Goal: Task Accomplishment & Management: Manage account settings

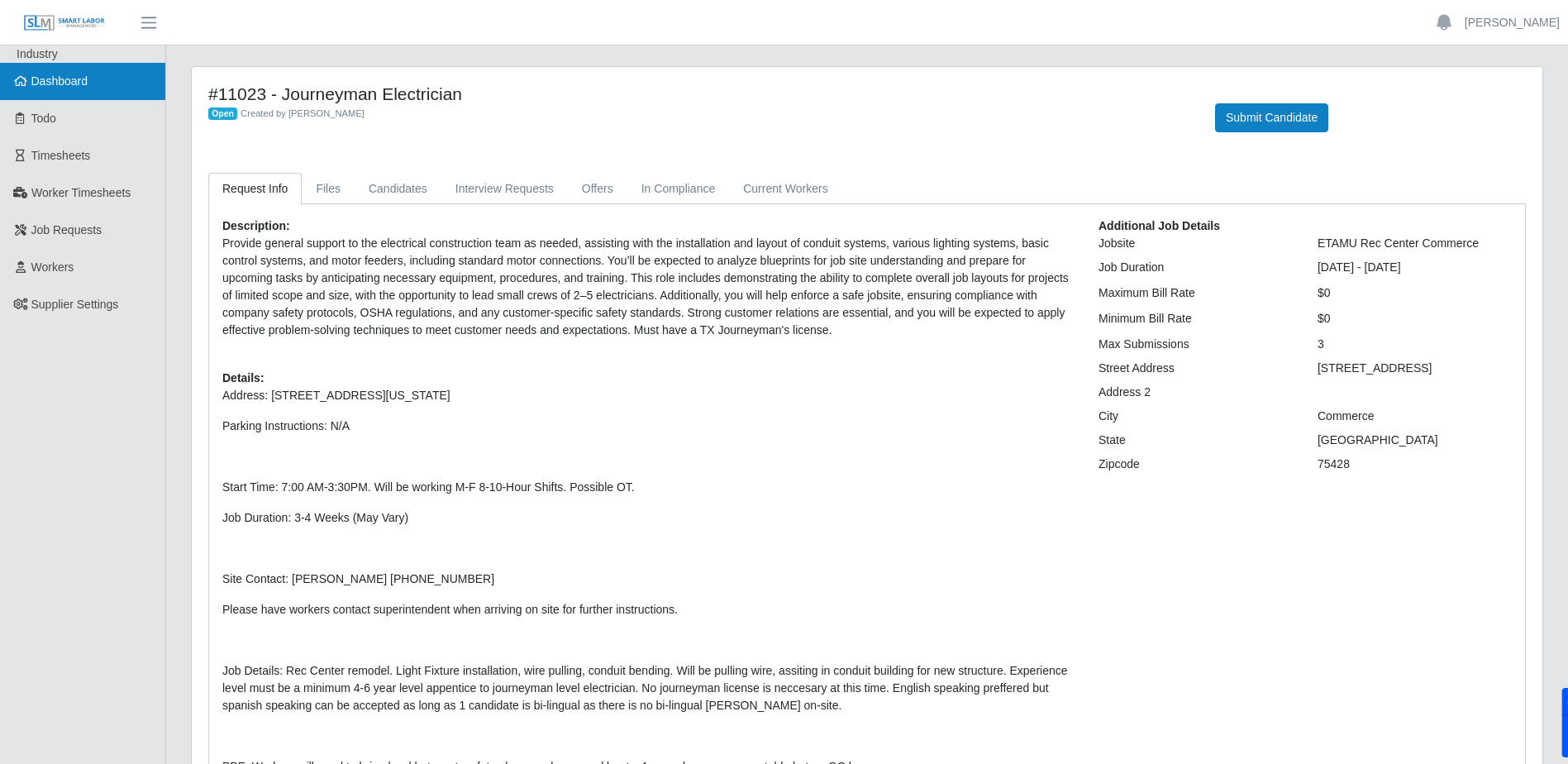
click at [49, 76] on span "Dashboard" at bounding box center [60, 81] width 57 height 13
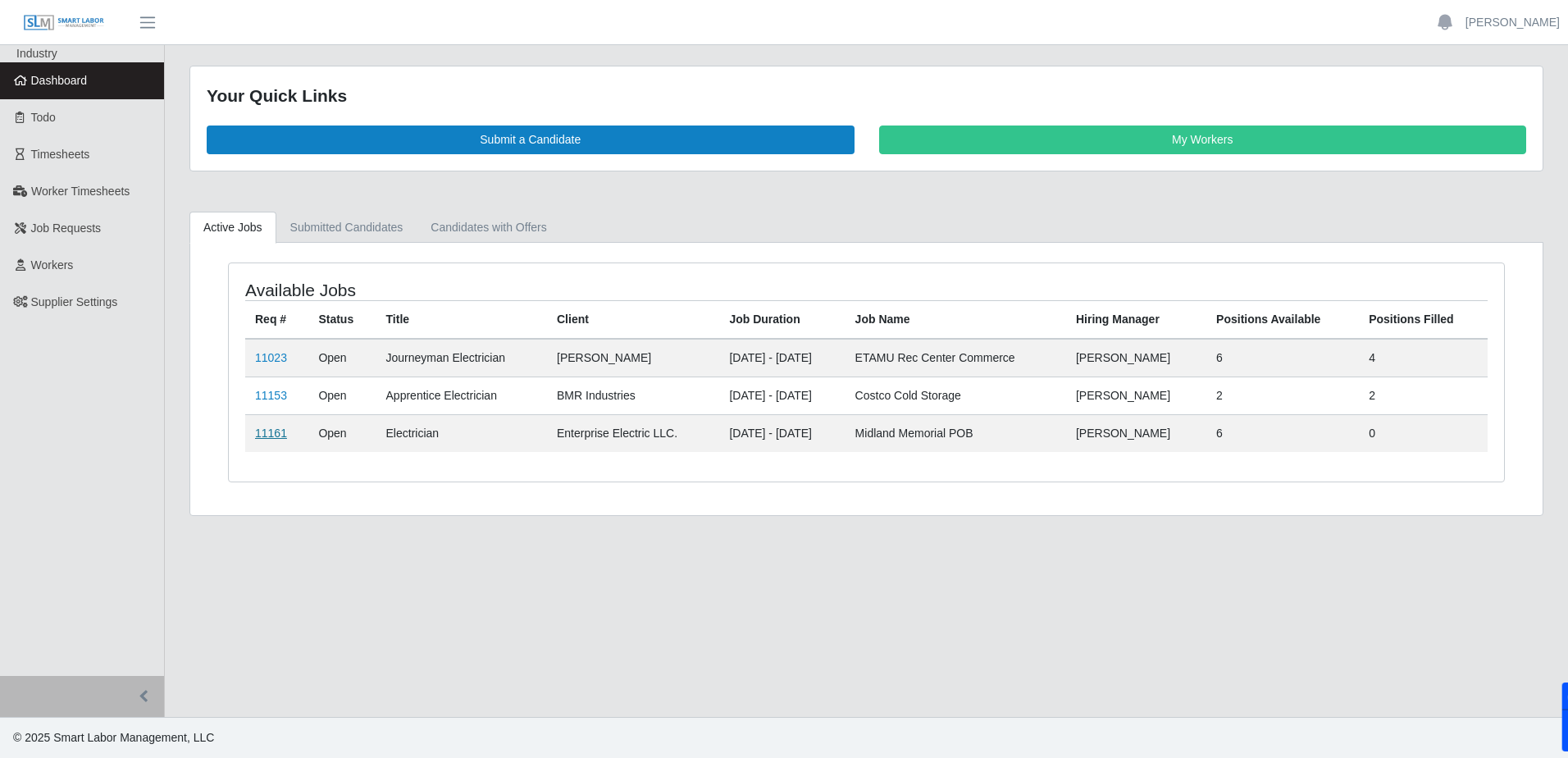
click at [274, 435] on link "11161" at bounding box center [270, 433] width 32 height 13
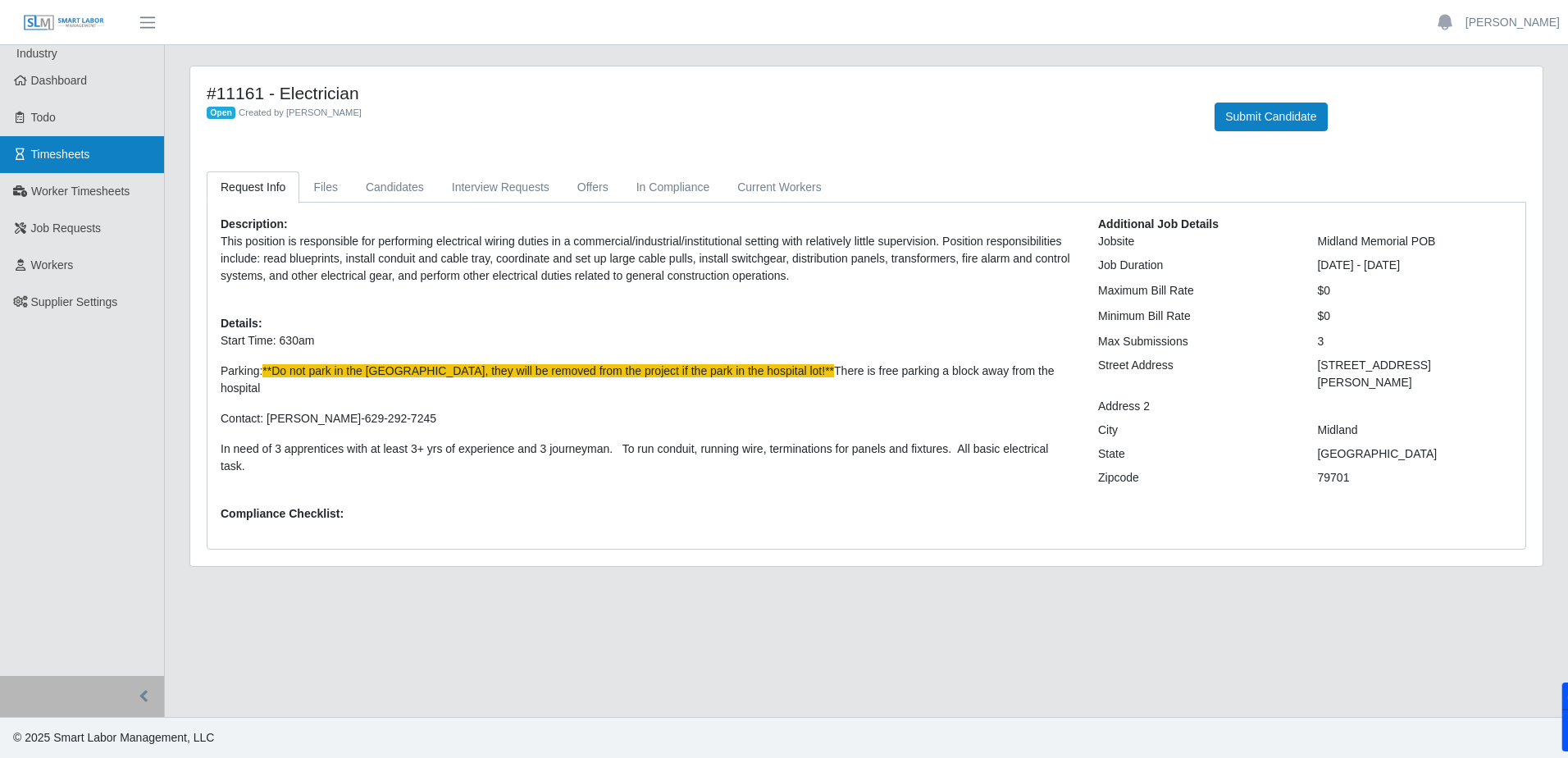
click at [71, 153] on span "Timesheets" at bounding box center [61, 154] width 59 height 13
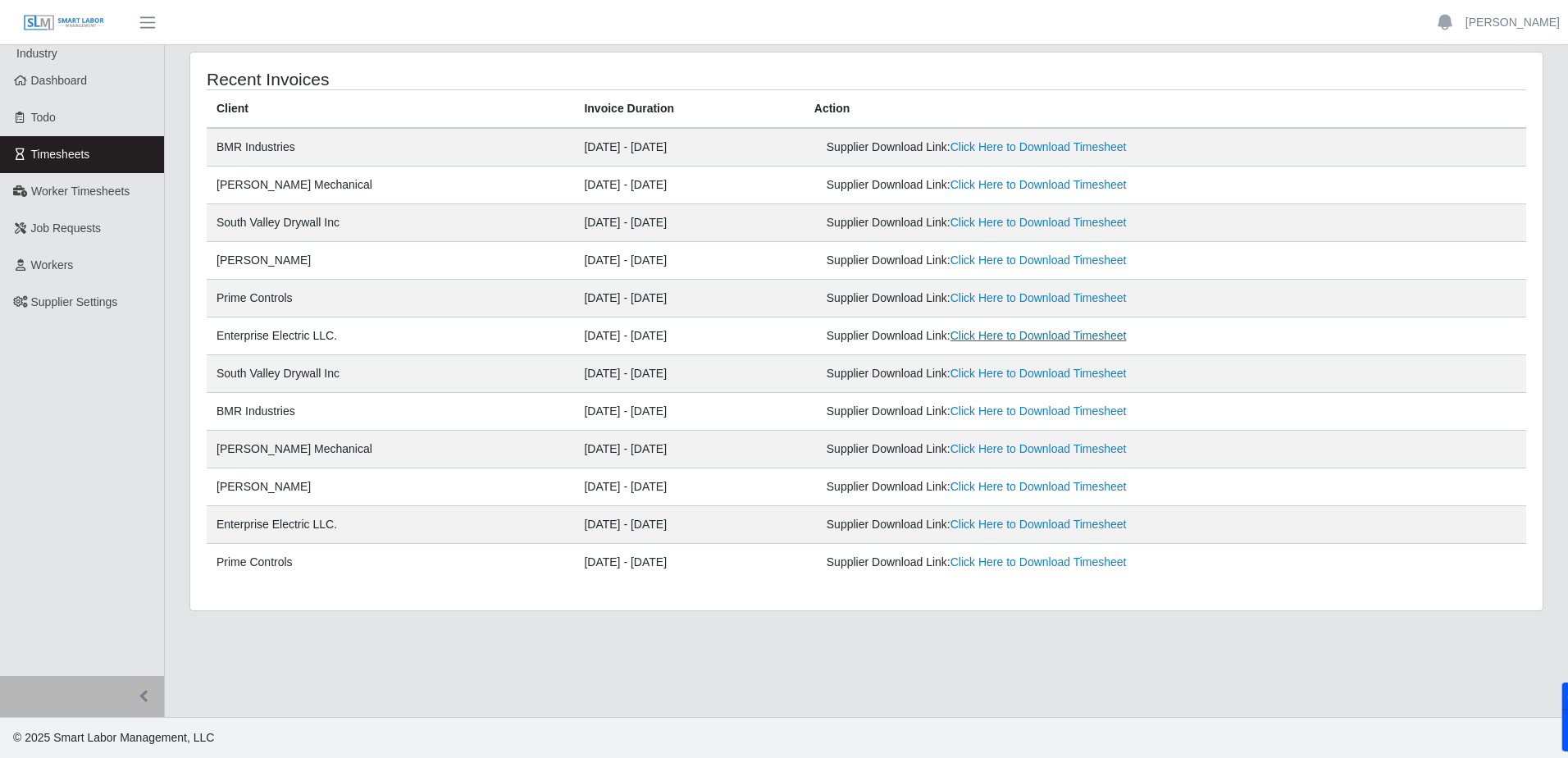
click at [1018, 338] on link "Click Here to Download Timesheet" at bounding box center [1039, 335] width 177 height 13
